Goal: Navigation & Orientation: Find specific page/section

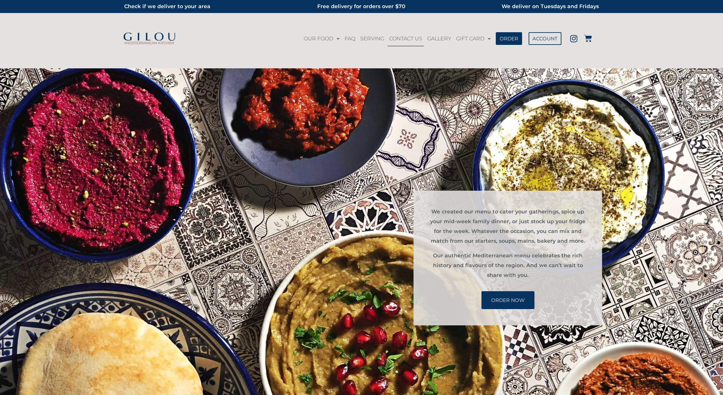
click at [394, 37] on link "CONTACT US" at bounding box center [406, 38] width 36 height 15
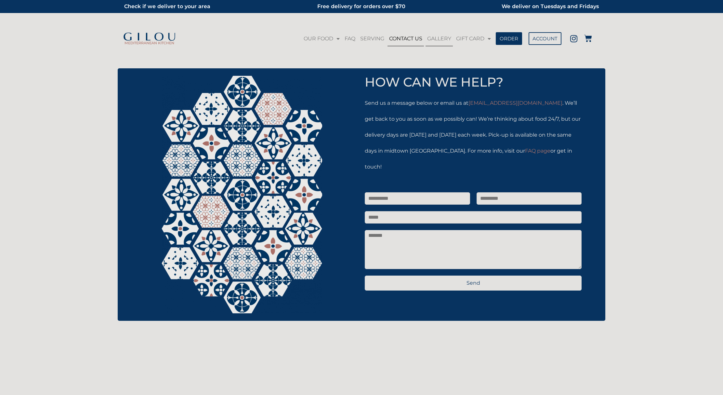
click at [426, 36] on link "GALLERY" at bounding box center [439, 38] width 27 height 15
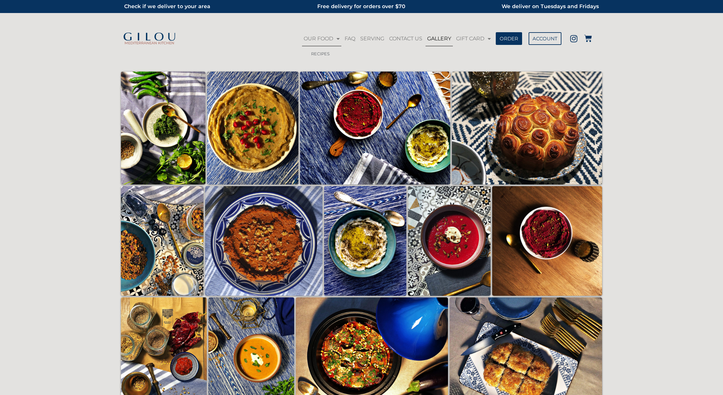
click at [302, 43] on link "OUR FOOD" at bounding box center [321, 38] width 39 height 15
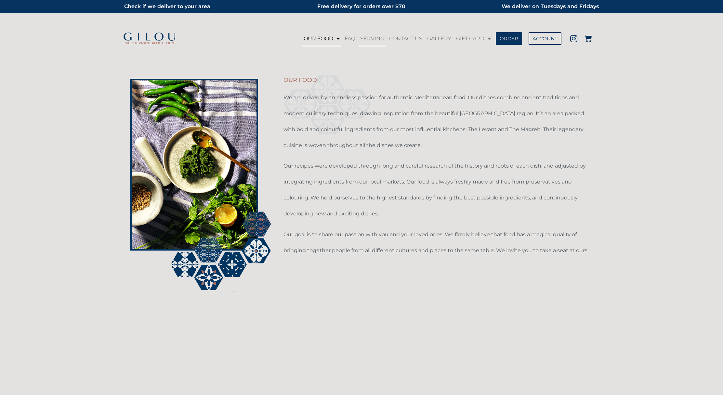
click at [359, 42] on link "SERVING" at bounding box center [372, 38] width 27 height 15
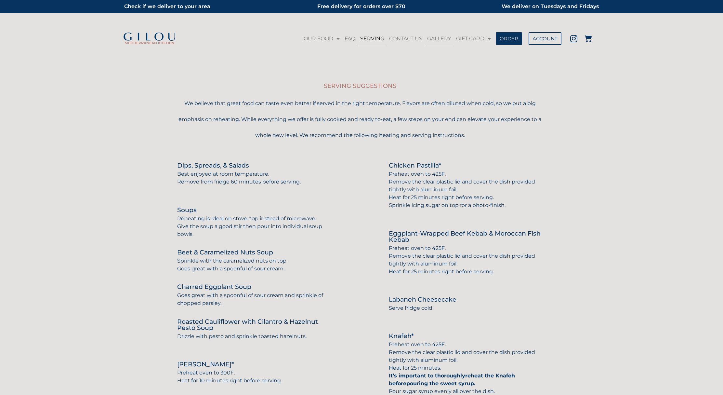
click at [426, 41] on link "GALLERY" at bounding box center [439, 38] width 27 height 15
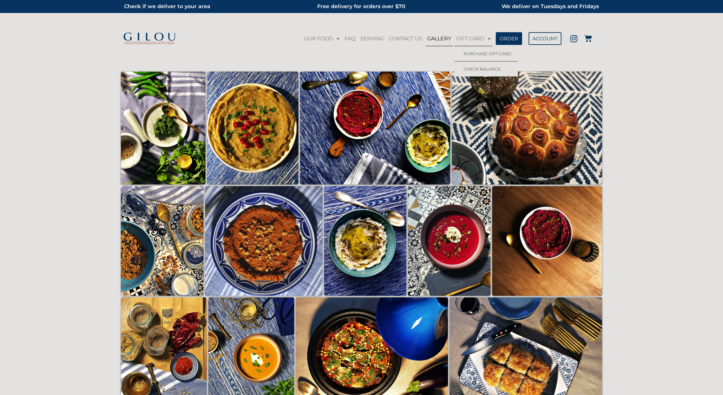
click at [478, 38] on link "GIFT CARD" at bounding box center [474, 38] width 38 height 15
click at [359, 42] on link "SERVING" at bounding box center [372, 38] width 27 height 15
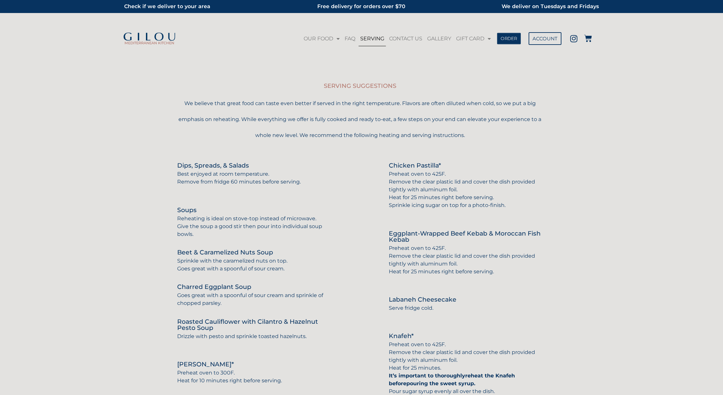
click at [502, 33] on link "ORDER" at bounding box center [509, 38] width 24 height 11
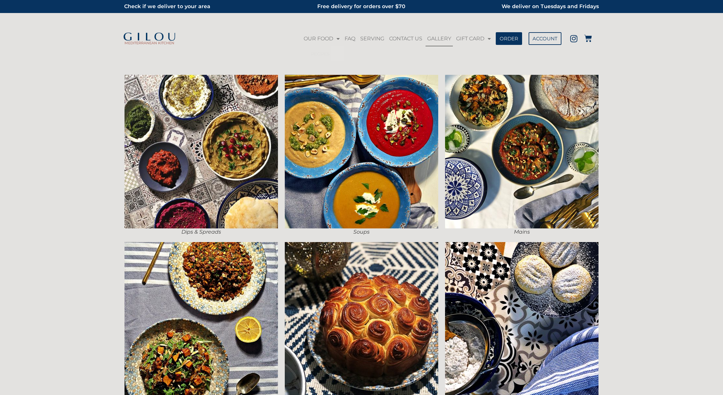
click at [427, 39] on link "GALLERY" at bounding box center [439, 38] width 27 height 15
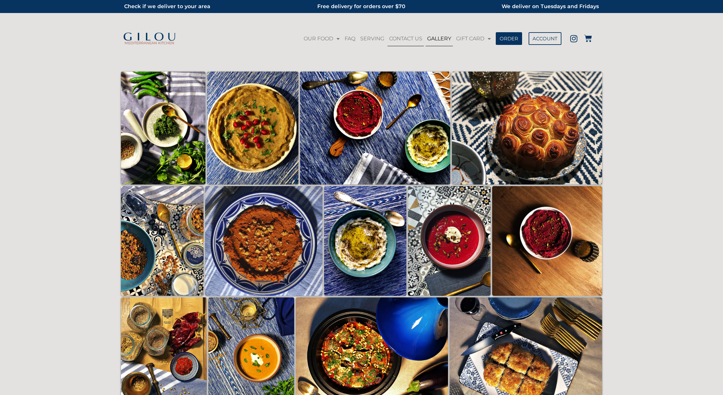
click at [388, 37] on link "CONTACT US" at bounding box center [406, 38] width 36 height 15
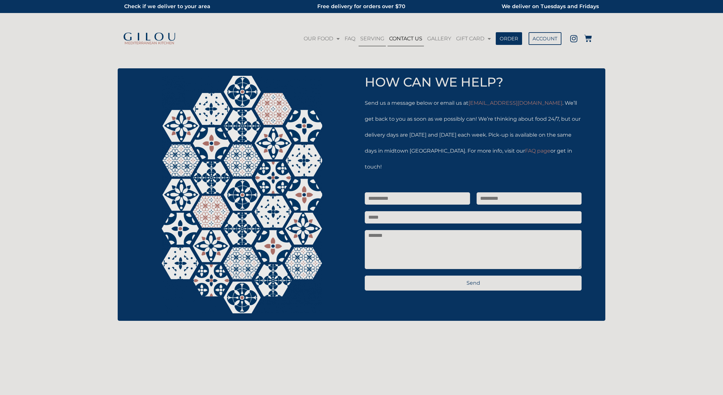
click at [359, 46] on link "SERVING" at bounding box center [372, 38] width 27 height 15
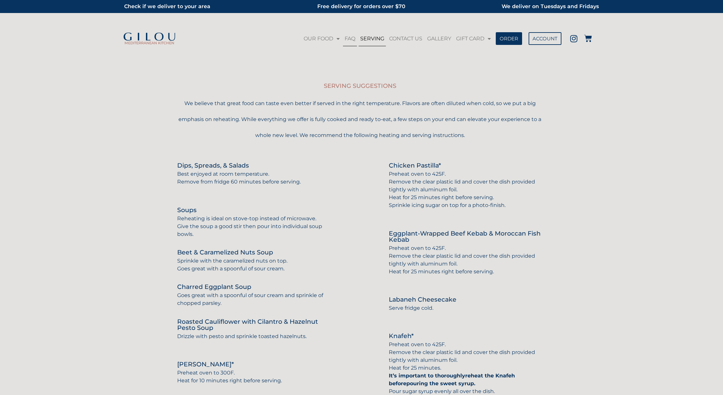
click at [343, 44] on link "FAQ" at bounding box center [350, 38] width 14 height 15
